Goal: Information Seeking & Learning: Check status

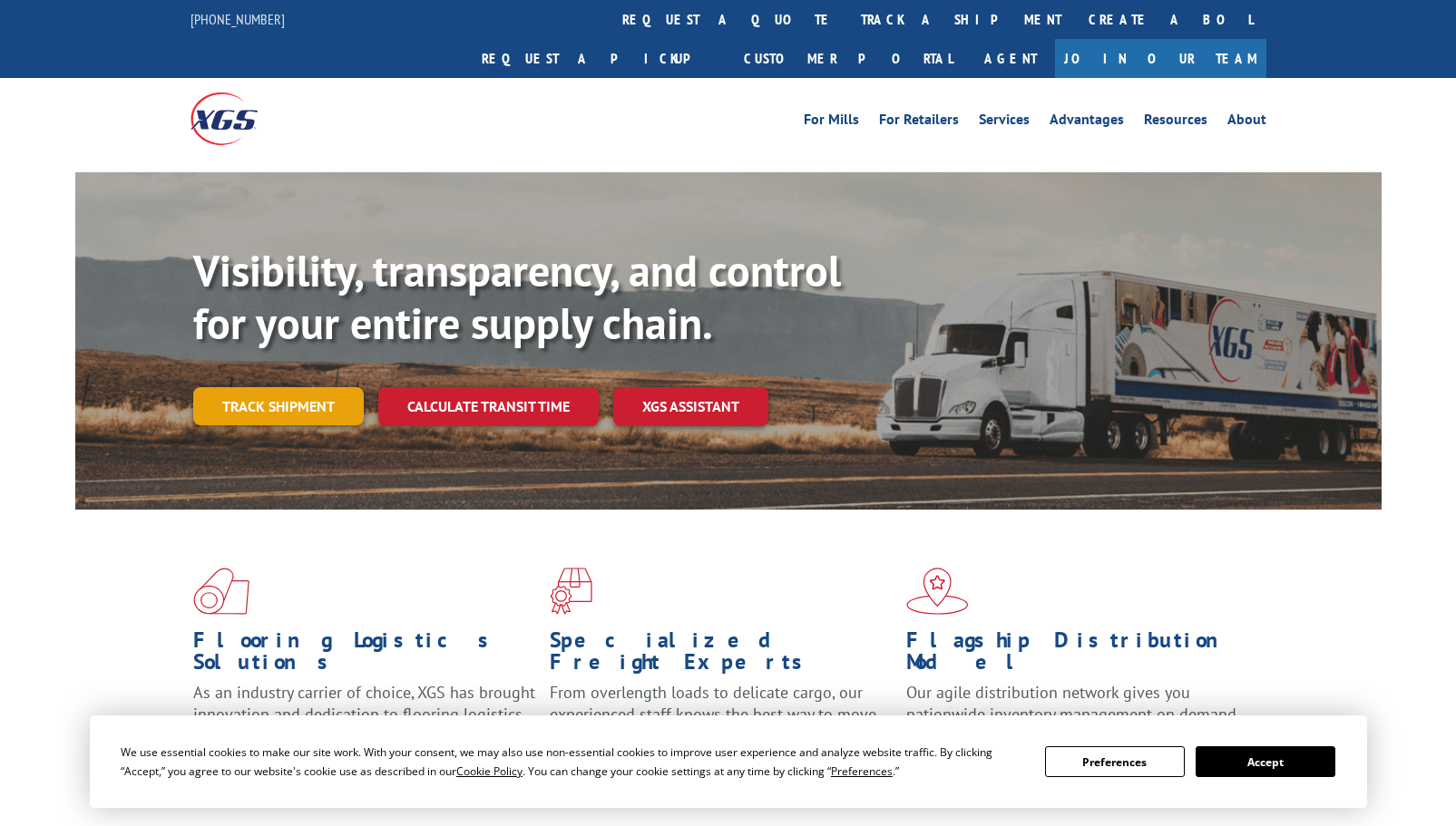
click at [295, 388] on link "Track shipment" at bounding box center [278, 406] width 170 height 38
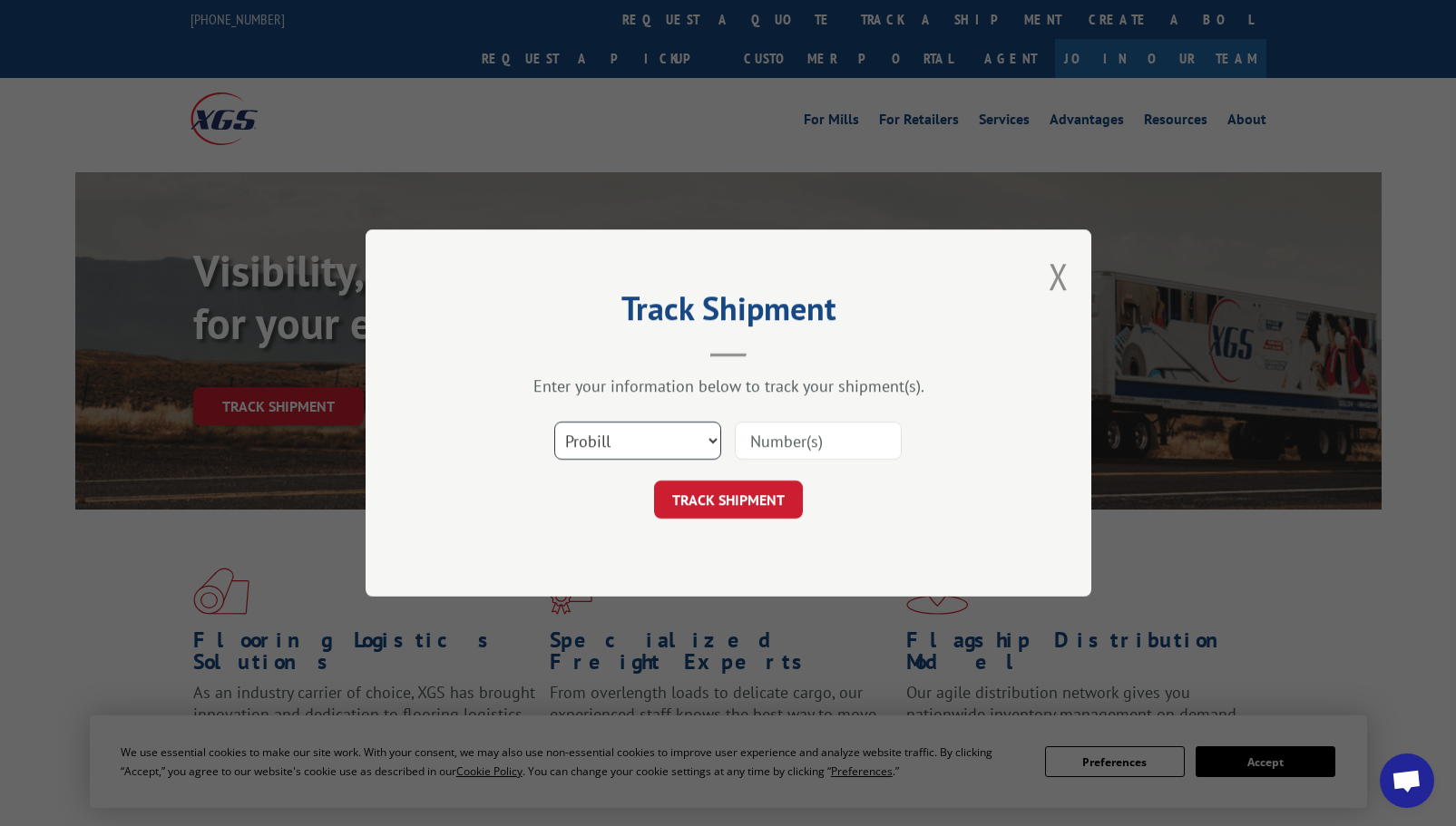
click at [666, 442] on select "Select category... Probill BOL PO" at bounding box center [637, 440] width 167 height 38
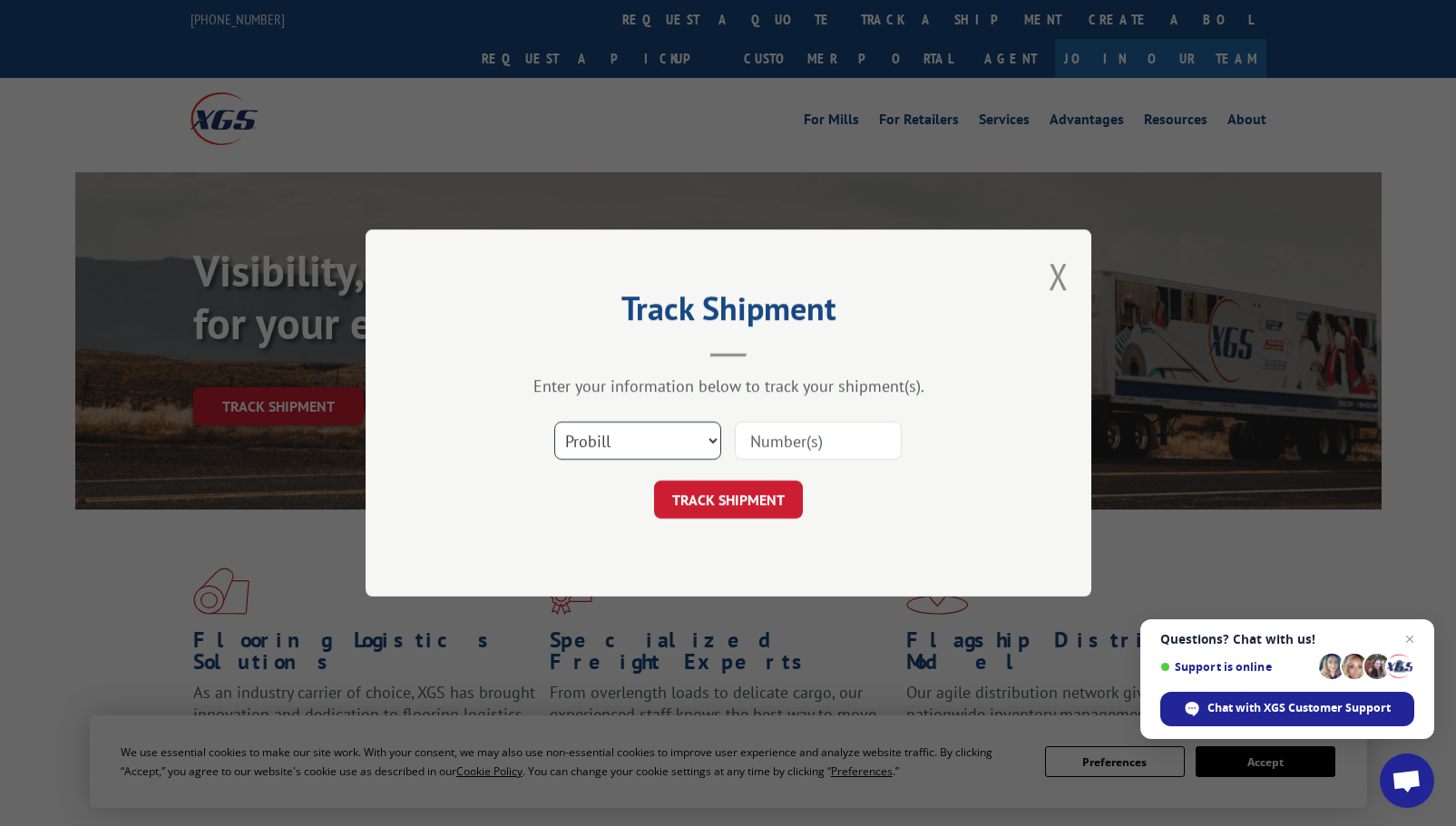
select select "bol"
click at [554, 422] on select "Select category... Probill BOL PO" at bounding box center [637, 440] width 167 height 38
click at [778, 429] on input at bounding box center [818, 440] width 167 height 38
paste input "17693791"
type input "17693791"
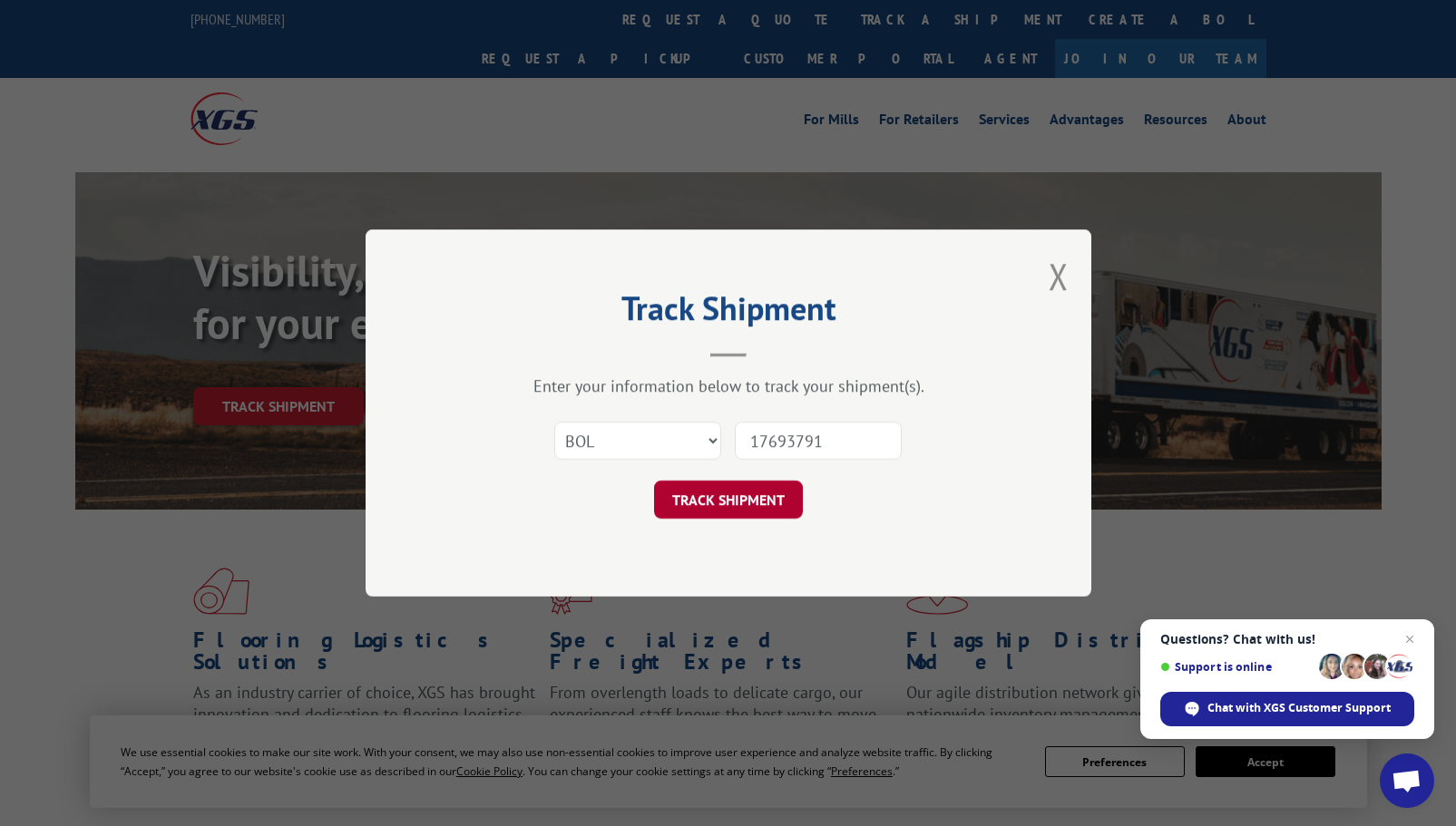
click at [749, 498] on button "TRACK SHIPMENT" at bounding box center [728, 499] width 149 height 38
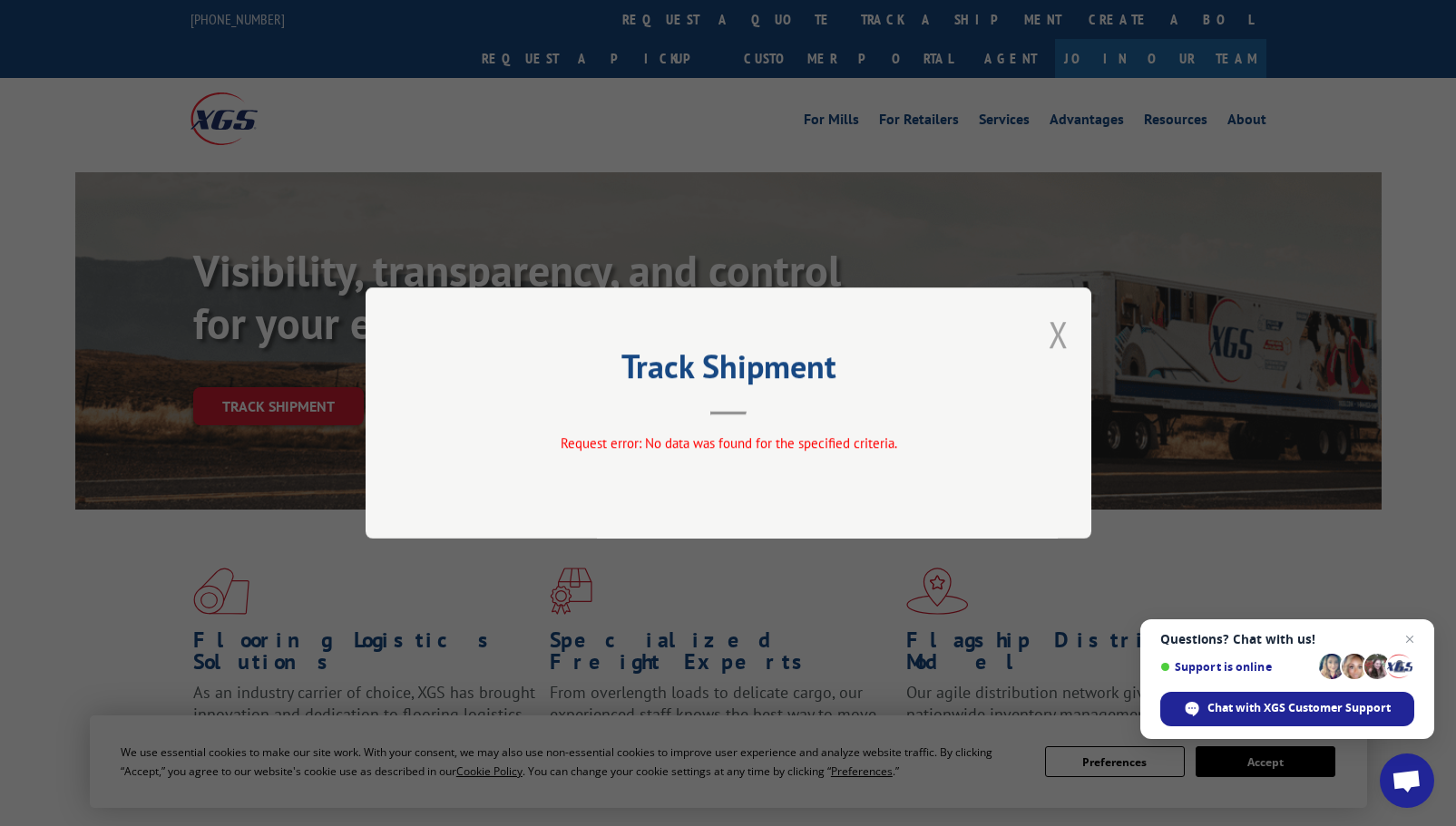
click at [1056, 318] on button "Close modal" at bounding box center [1059, 334] width 20 height 48
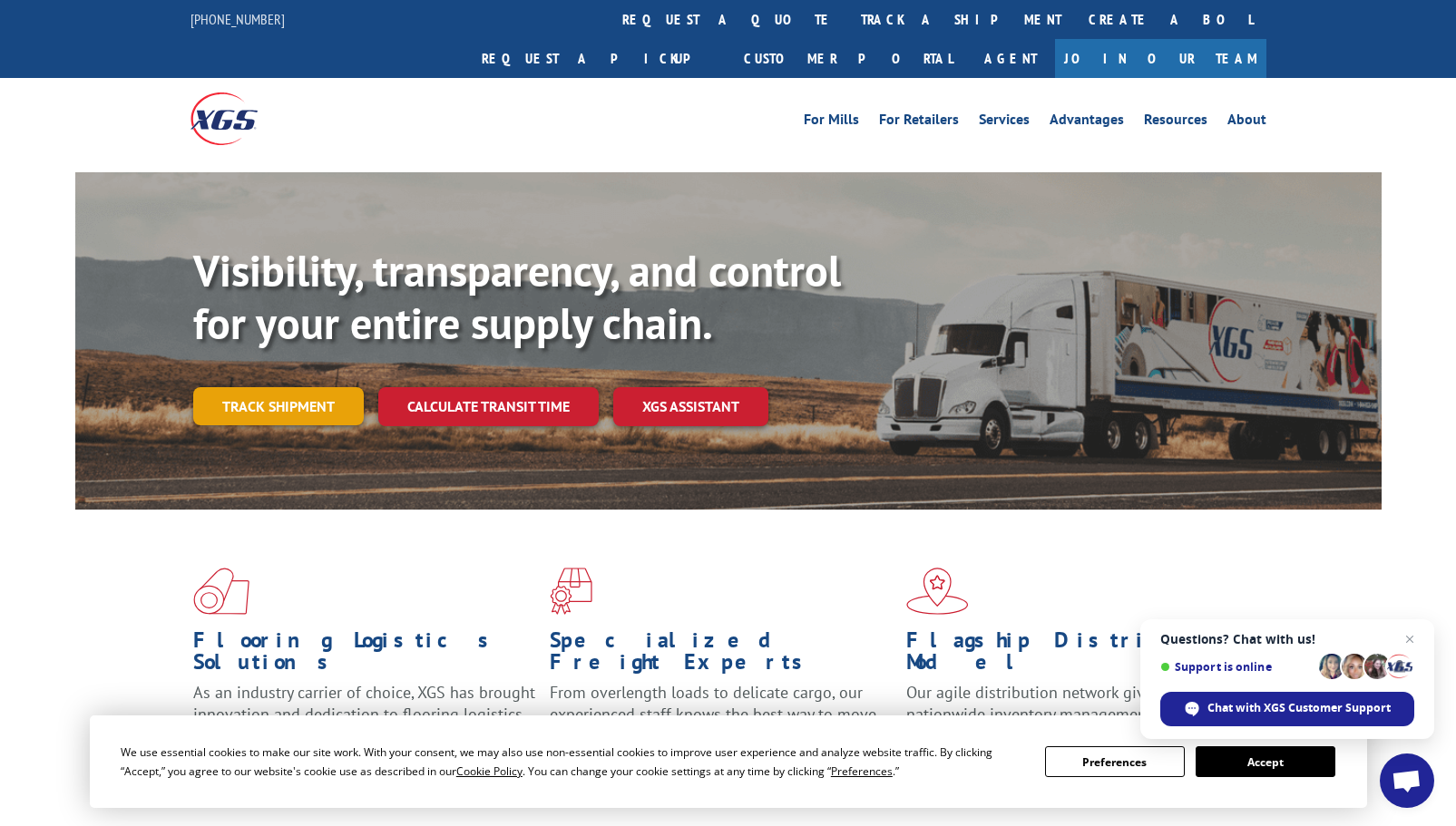
click at [257, 388] on link "Track shipment" at bounding box center [278, 406] width 170 height 38
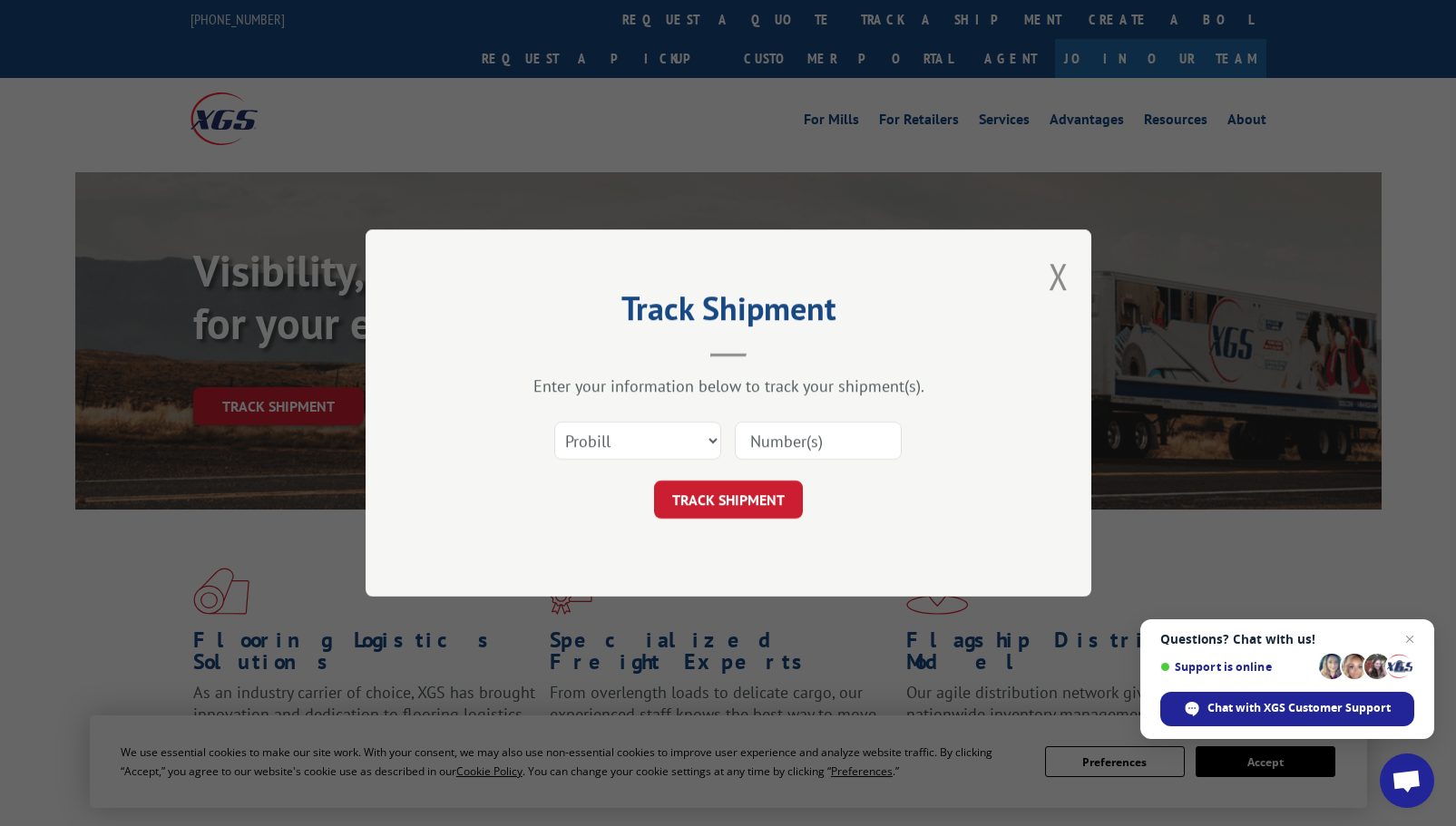
click at [821, 440] on input at bounding box center [818, 440] width 167 height 38
paste input "17693791"
type input "17693791"
click at [698, 506] on button "TRACK SHIPMENT" at bounding box center [728, 499] width 149 height 38
